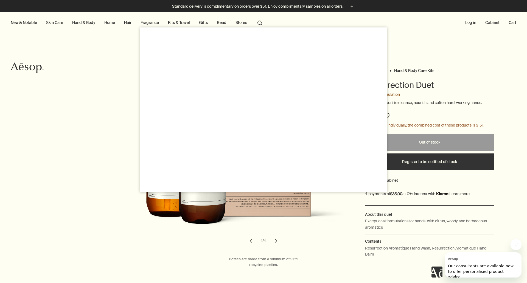
click at [454, 114] on div at bounding box center [263, 141] width 527 height 283
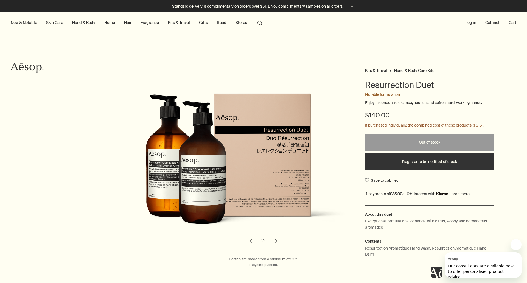
click at [406, 71] on Kits "Hand & Body Care Kits" at bounding box center [414, 70] width 40 height 5
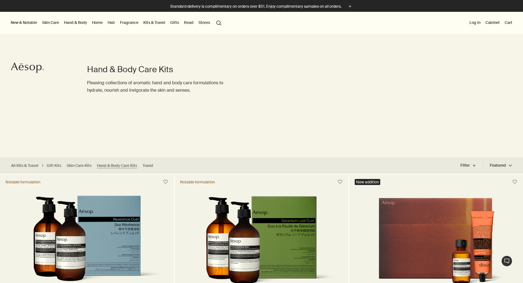
click at [394, 89] on div "Hand & Body Care Kits Pleasing collections of aromatic hand and body care formu…" at bounding box center [261, 85] width 523 height 144
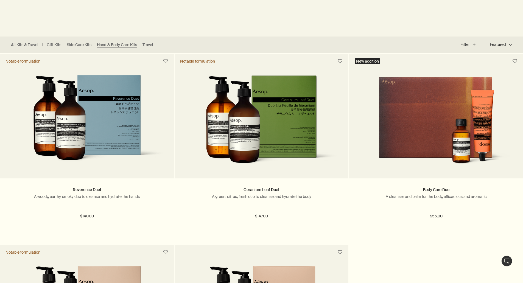
scroll to position [122, 0]
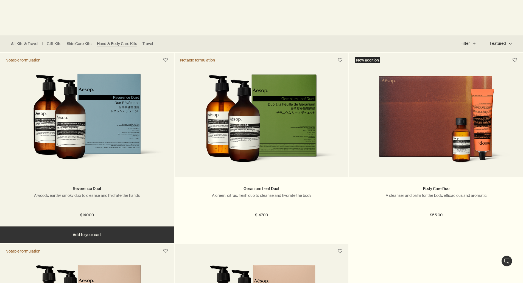
click at [105, 125] on img at bounding box center [86, 122] width 157 height 96
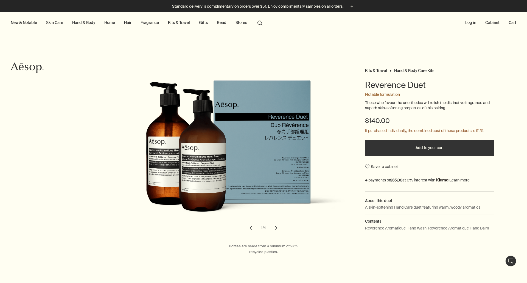
click at [409, 150] on button "Add to your cart" at bounding box center [429, 148] width 129 height 16
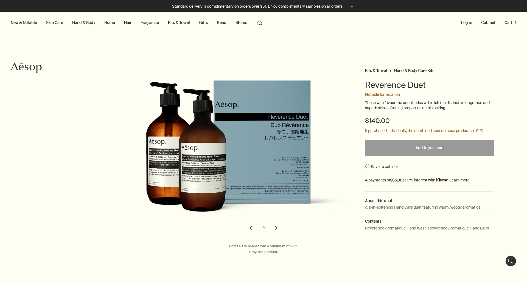
click at [507, 23] on button "Cart 1" at bounding box center [510, 22] width 14 height 7
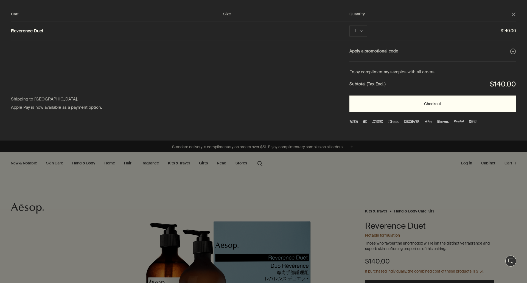
click at [439, 103] on button "Checkout" at bounding box center [432, 104] width 167 height 16
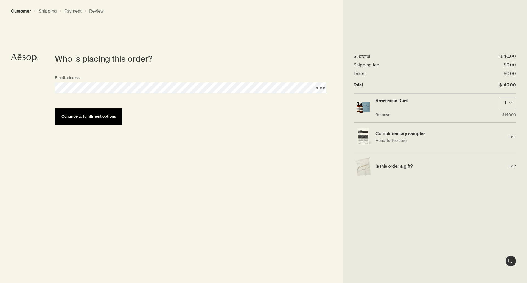
click at [106, 111] on button "Continue to fulfillment options" at bounding box center [89, 116] width 68 height 16
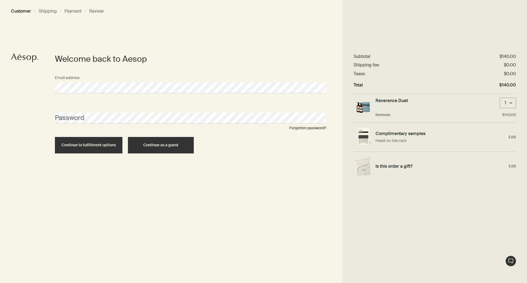
click at [161, 149] on button "Continue as a guest" at bounding box center [161, 145] width 66 height 16
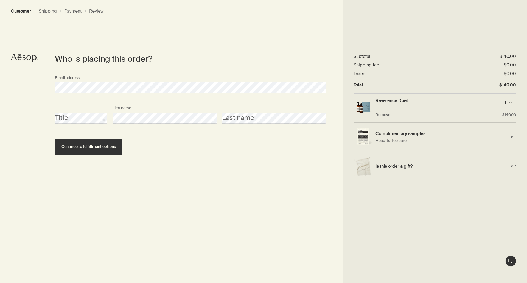
click at [244, 127] on div "Title First name Last name" at bounding box center [190, 118] width 277 height 30
click at [105, 147] on span "Continue to fulfillment options" at bounding box center [88, 147] width 54 height 4
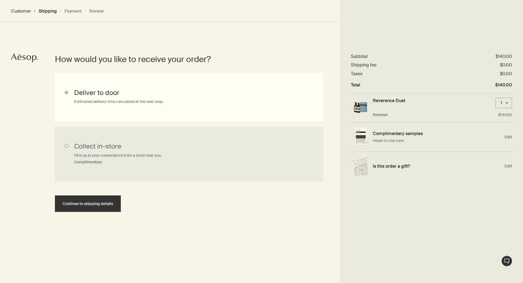
scroll to position [123, 0]
click at [94, 201] on button "Continue to shipping details" at bounding box center [88, 203] width 66 height 16
select select "US"
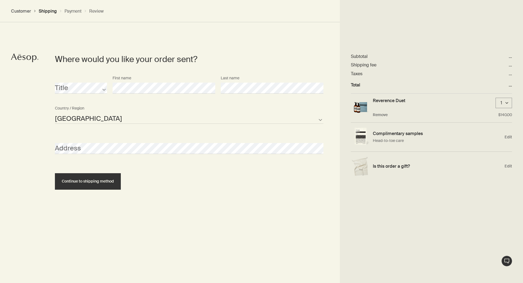
scroll to position [237, 0]
select select "US"
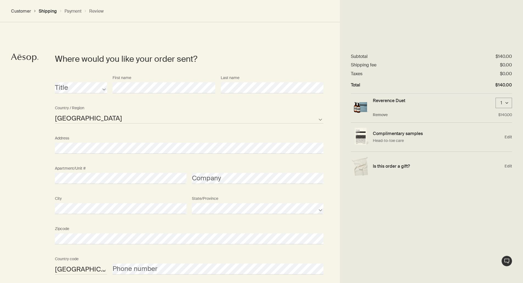
scroll to position [301, 0]
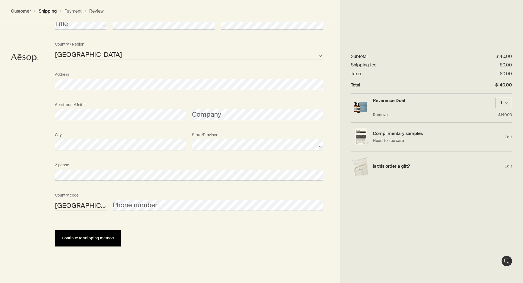
click at [95, 234] on button "Continue to shipping method" at bounding box center [88, 238] width 66 height 16
click at [105, 235] on button "Continue to shipping method" at bounding box center [88, 238] width 66 height 16
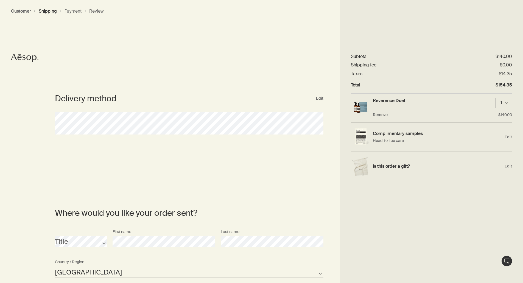
scroll to position [42, 0]
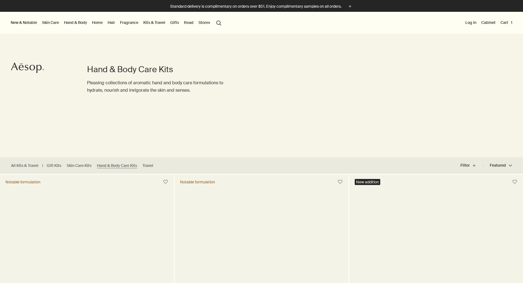
scroll to position [122, 0]
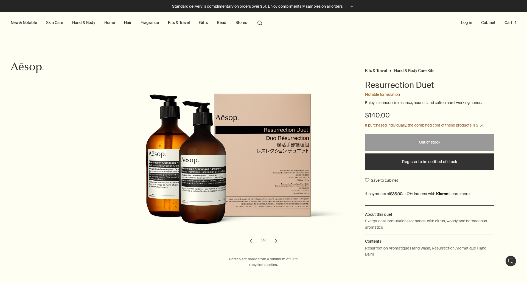
click at [412, 125] on p "If purchased individually, the combined cost of these products is $151." at bounding box center [424, 125] width 119 height 7
